Goal: Find specific page/section: Find specific page/section

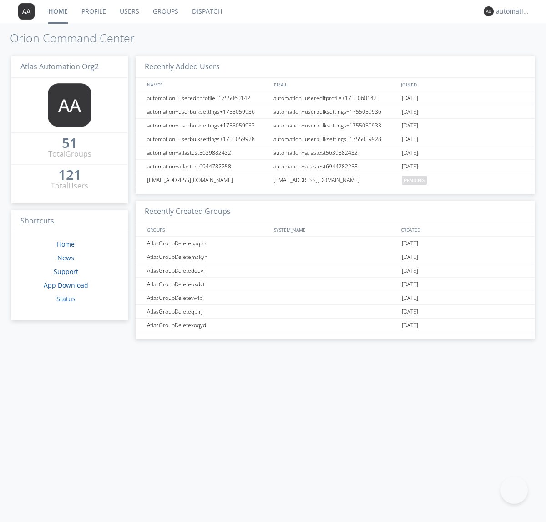
click at [206, 11] on link "Dispatch" at bounding box center [207, 11] width 44 height 23
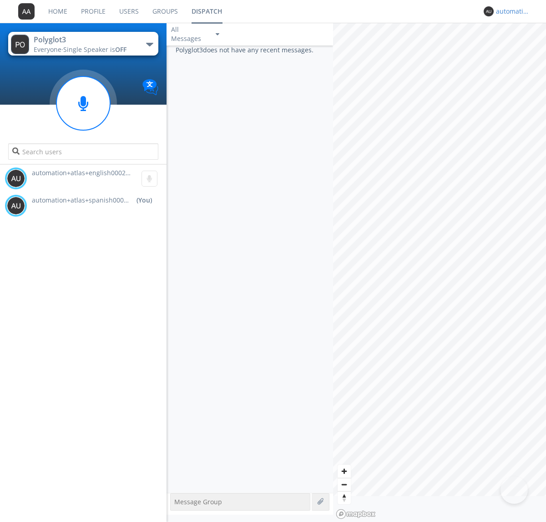
click at [510, 11] on div "automation+atlas+spanish0002+org2" at bounding box center [513, 11] width 34 height 9
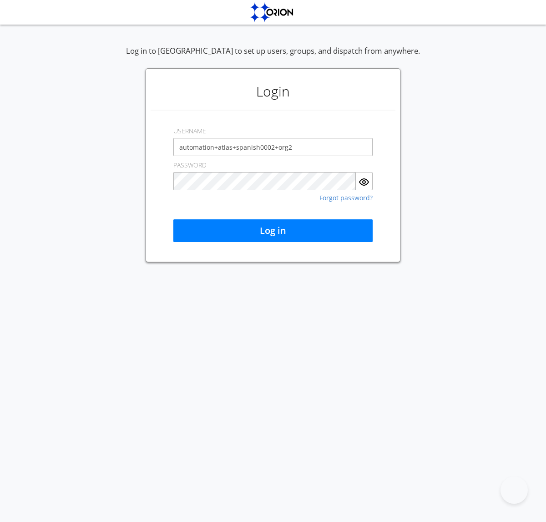
click at [273, 231] on button "Log in" at bounding box center [272, 230] width 199 height 23
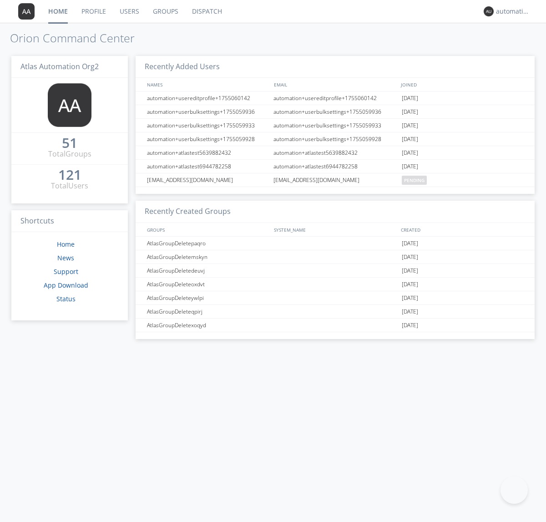
click at [206, 11] on link "Dispatch" at bounding box center [207, 11] width 44 height 23
